Goal: Entertainment & Leisure: Consume media (video, audio)

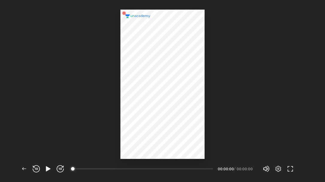
scroll to position [182, 325]
click at [51, 165] on icon "button" at bounding box center [48, 168] width 7 height 7
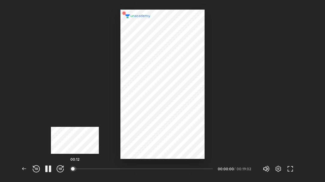
click at [75, 169] on div at bounding box center [74, 168] width 5 height 5
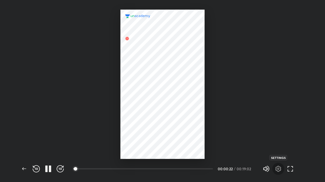
click at [279, 169] on icon "button" at bounding box center [279, 169] width 2 height 2
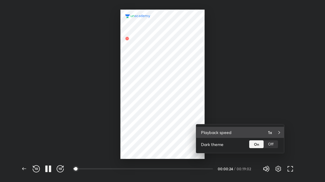
click at [272, 132] on div "1x" at bounding box center [273, 132] width 11 height 6
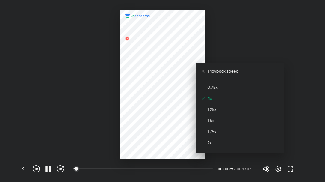
click at [273, 46] on div at bounding box center [162, 91] width 325 height 182
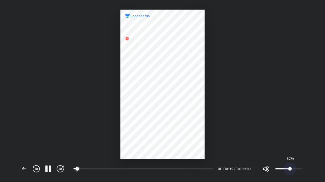
click at [290, 169] on span "52%" at bounding box center [288, 168] width 27 height 9
click at [287, 168] on span "43%" at bounding box center [288, 169] width 4 height 4
click at [284, 168] on span "32%" at bounding box center [285, 169] width 4 height 4
click at [278, 118] on div at bounding box center [162, 79] width 325 height 159
click at [155, 154] on div at bounding box center [163, 84] width 84 height 149
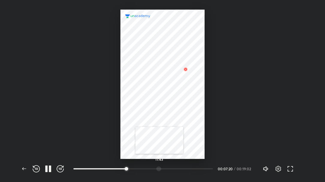
click at [159, 168] on div at bounding box center [158, 168] width 5 height 5
click at [170, 168] on div at bounding box center [169, 168] width 5 height 5
click at [183, 168] on div at bounding box center [182, 168] width 5 height 5
